Goal: Find specific page/section: Find specific page/section

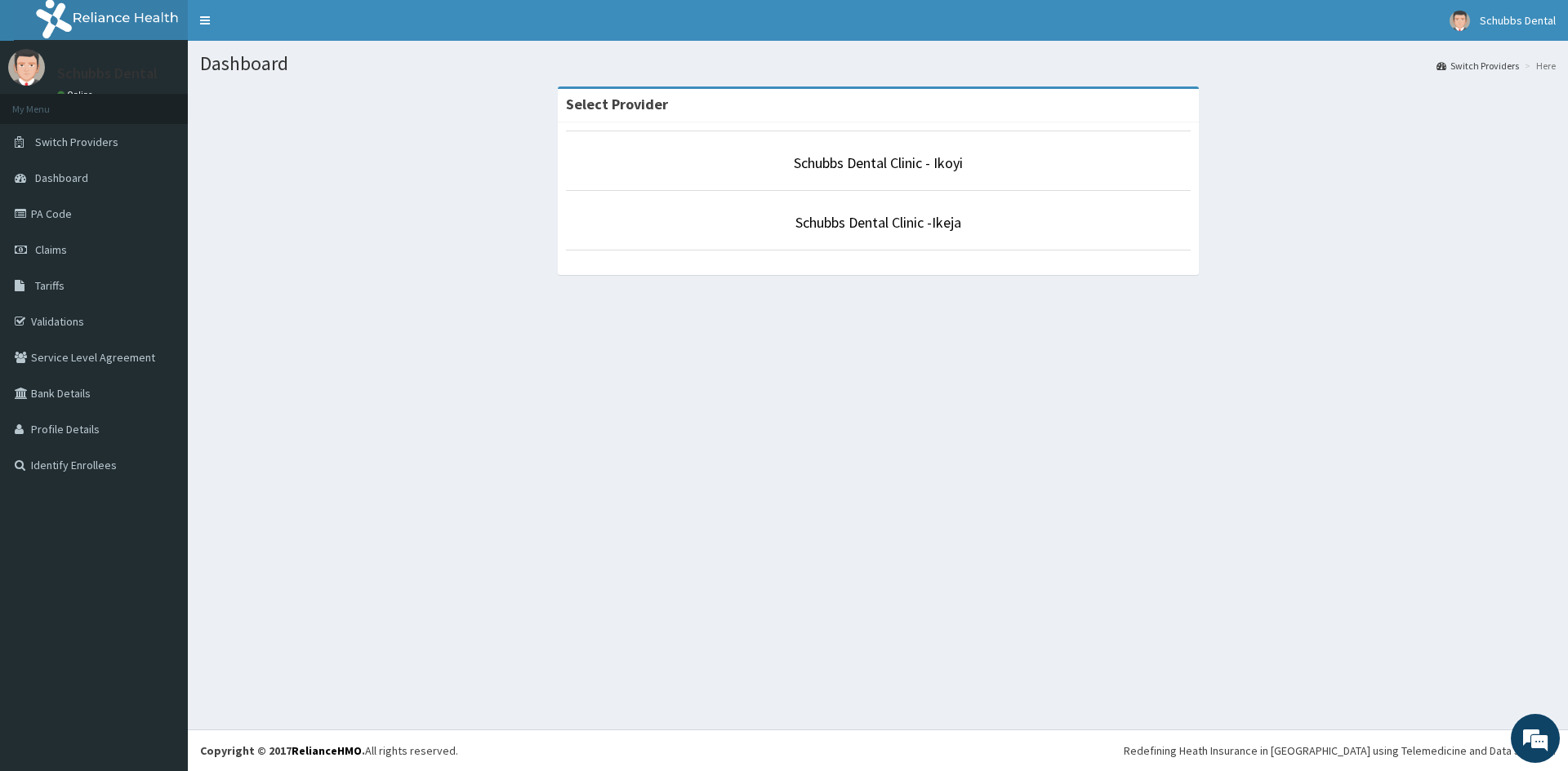
click at [906, 175] on li "Schubbs Dental Clinic - Ikoyi" at bounding box center [878, 160] width 625 height 60
click at [914, 162] on link "Schubbs Dental Clinic - Ikoyi" at bounding box center [878, 162] width 169 height 19
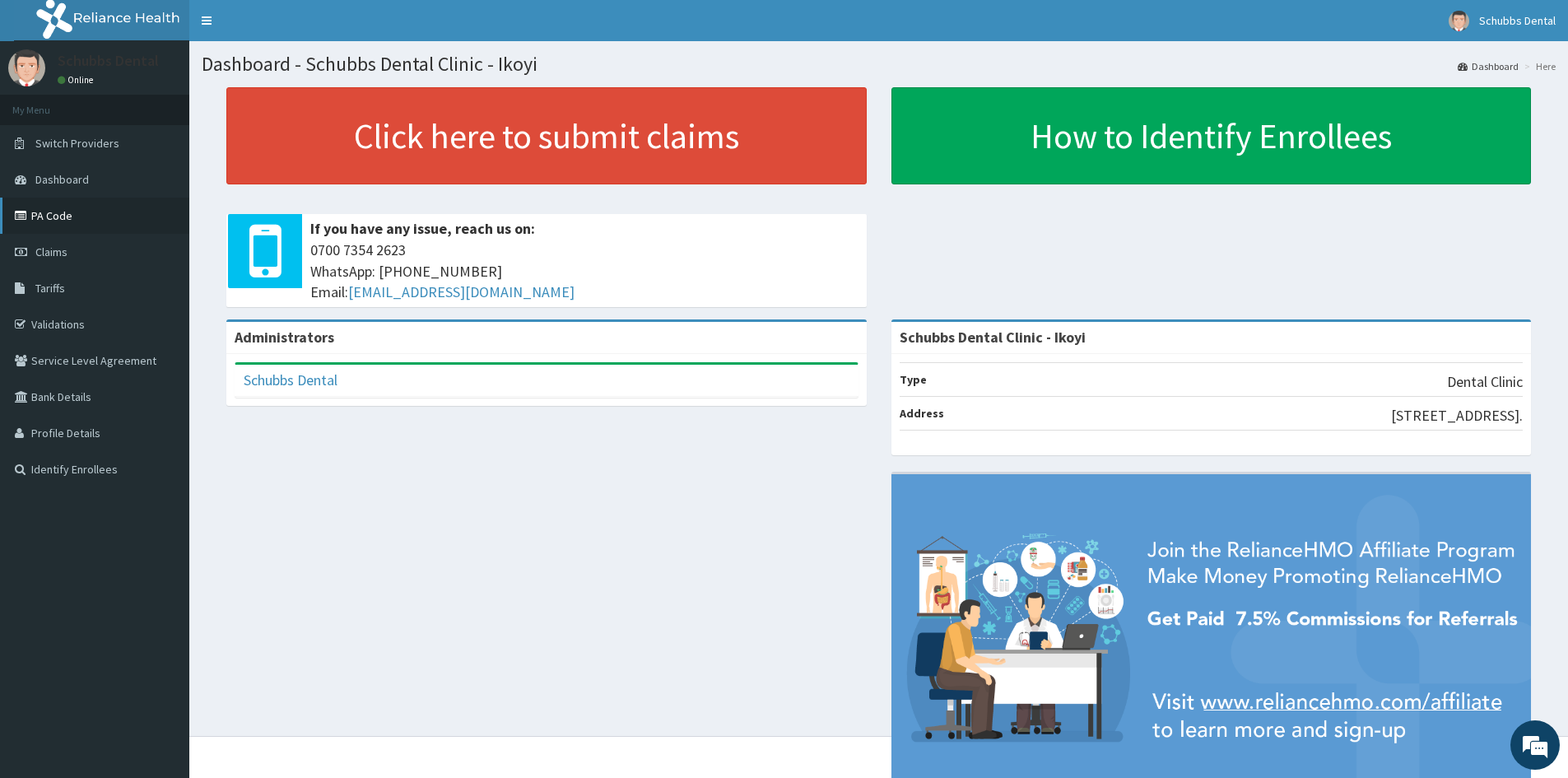
click at [106, 217] on link "PA Code" at bounding box center [95, 215] width 189 height 36
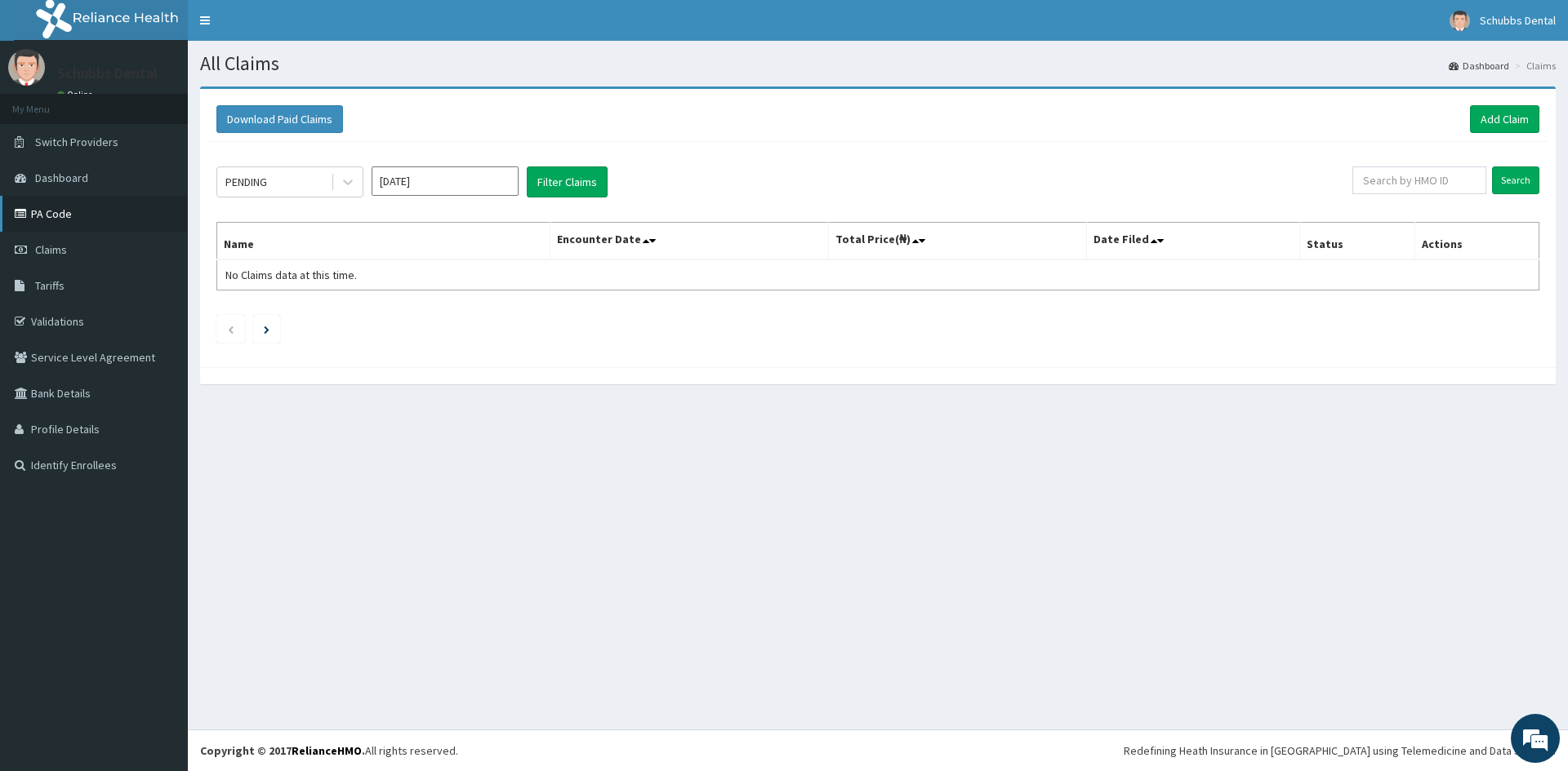
click at [53, 222] on link "PA Code" at bounding box center [94, 213] width 188 height 36
